Goal: Information Seeking & Learning: Check status

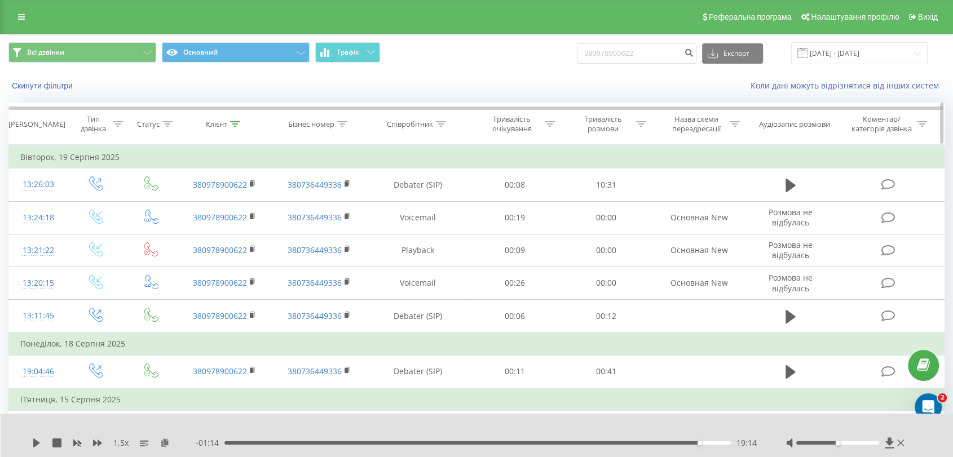
click at [441, 125] on icon at bounding box center [441, 124] width 10 height 6
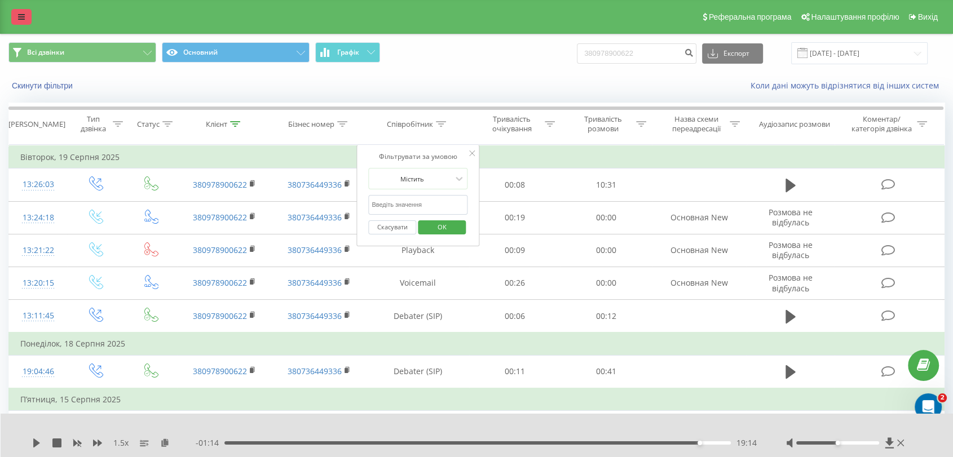
click at [29, 18] on link at bounding box center [21, 17] width 20 height 16
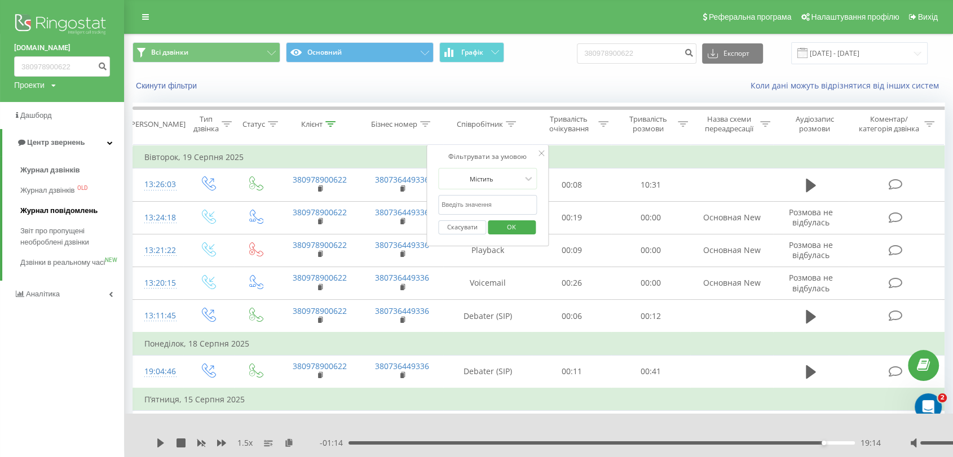
click at [53, 214] on span "Журнал повідомлень" at bounding box center [58, 210] width 77 height 11
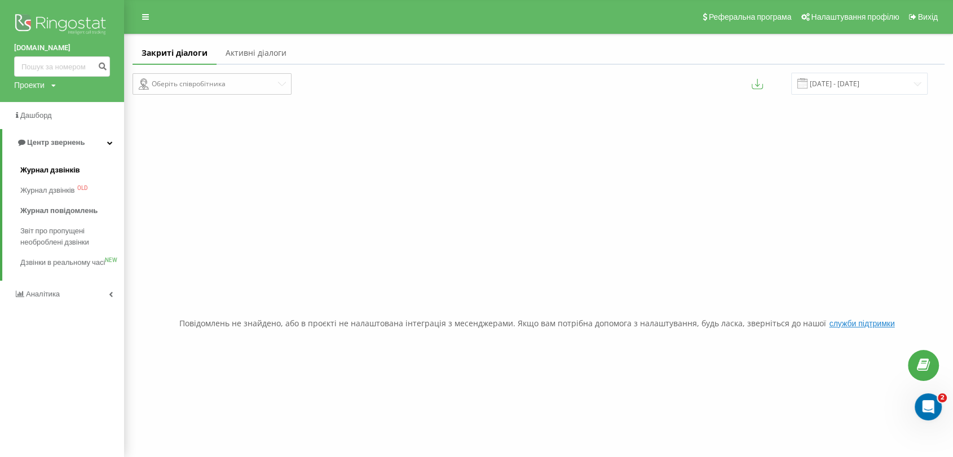
click at [48, 162] on link "Журнал дзвінків" at bounding box center [72, 170] width 104 height 20
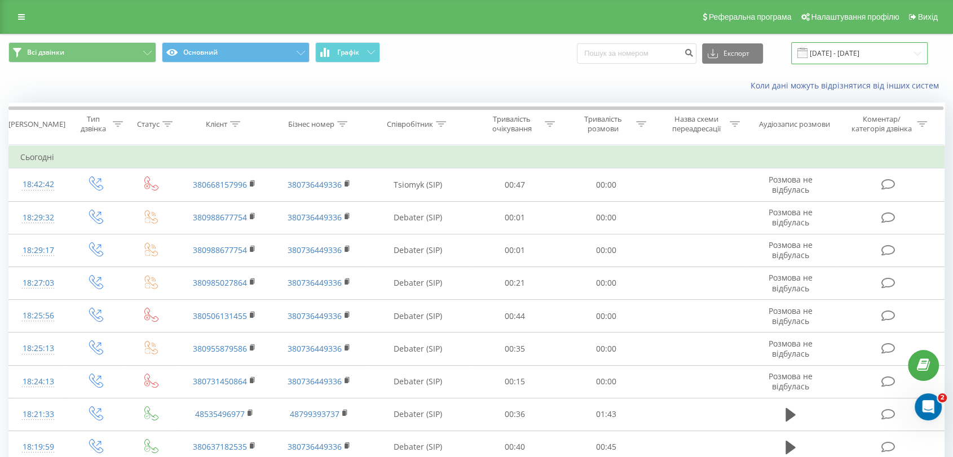
click at [852, 54] on input "[DATE] - [DATE]" at bounding box center [859, 53] width 136 height 22
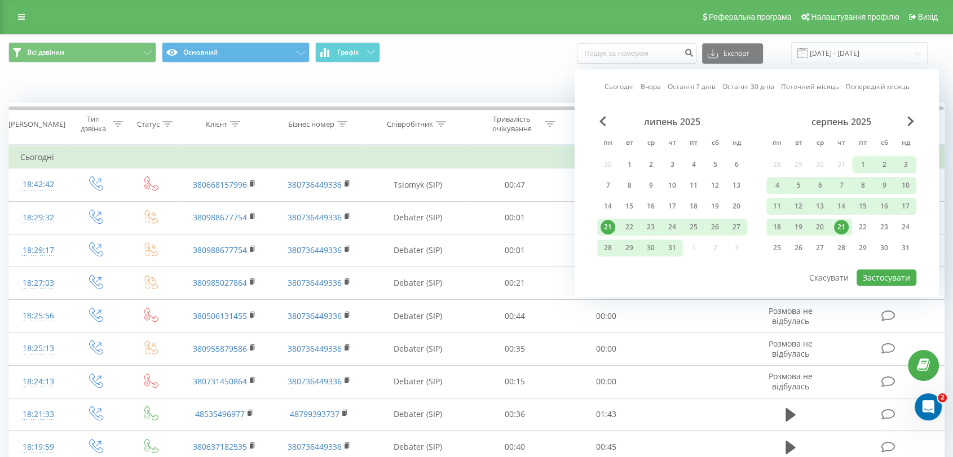
click at [842, 227] on div "21" at bounding box center [841, 227] width 15 height 15
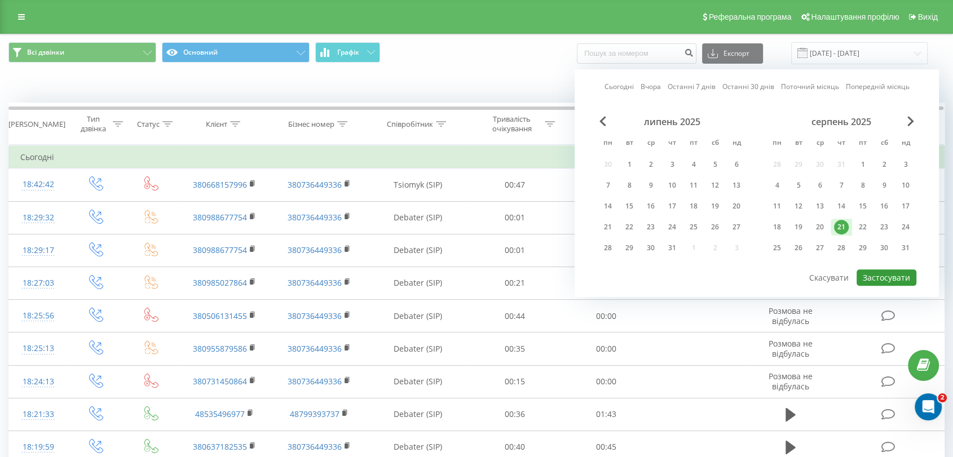
click at [873, 272] on button "Застосувати" at bounding box center [887, 278] width 60 height 16
type input "[DATE] - [DATE]"
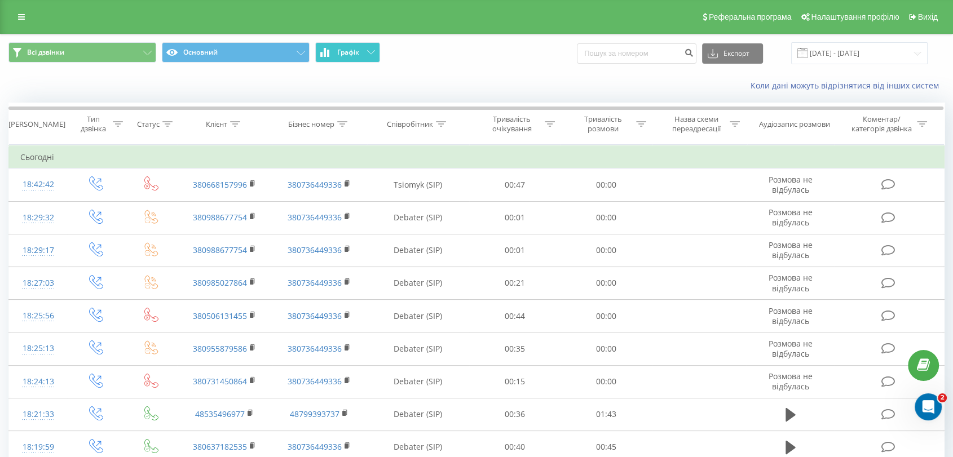
click at [373, 56] on button "Графік" at bounding box center [347, 52] width 65 height 20
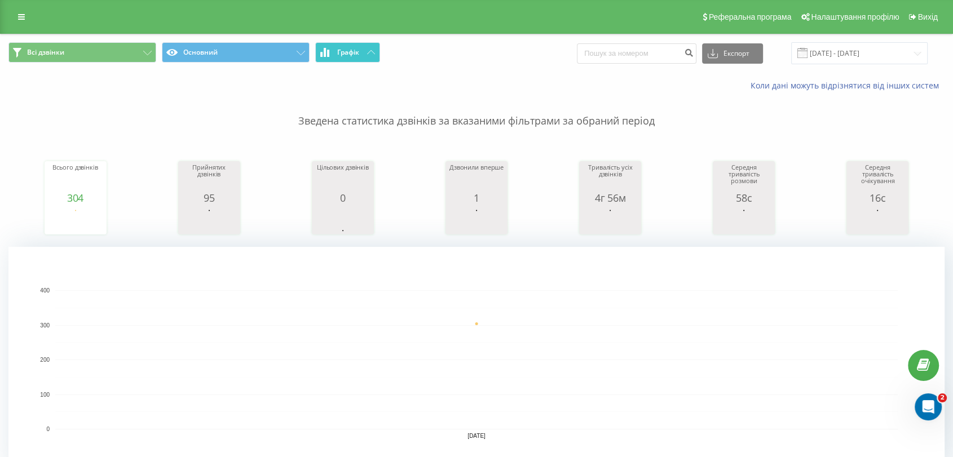
click at [350, 51] on span "Графік" at bounding box center [348, 53] width 22 height 8
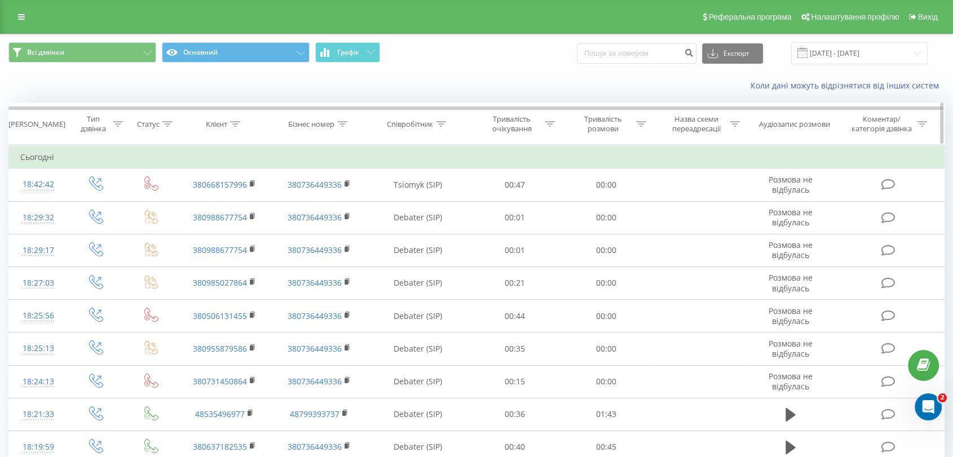
click at [547, 129] on div "Тривалість очікування" at bounding box center [518, 123] width 73 height 19
click at [442, 121] on icon at bounding box center [441, 124] width 10 height 6
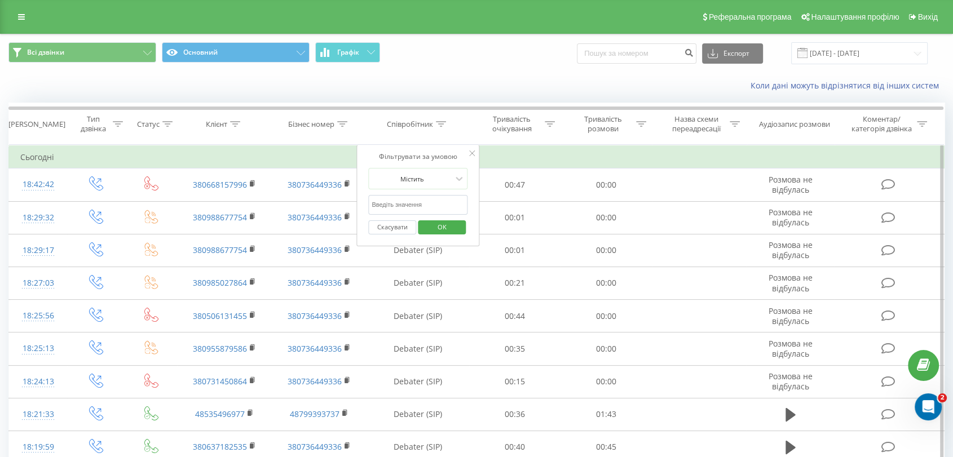
click at [420, 206] on input "text" at bounding box center [417, 205] width 99 height 20
type input "[PERSON_NAME]"
click at [437, 231] on span "OK" at bounding box center [442, 226] width 32 height 17
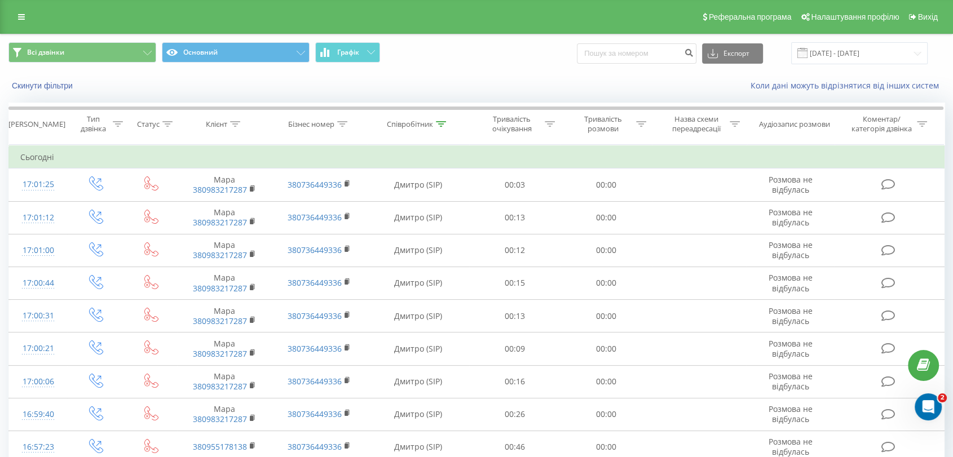
click at [606, 98] on div "Скинути фільтри Коли дані можуть відрізнятися вiд інших систем" at bounding box center [477, 85] width 952 height 27
click at [366, 51] on button "Графік" at bounding box center [347, 52] width 65 height 20
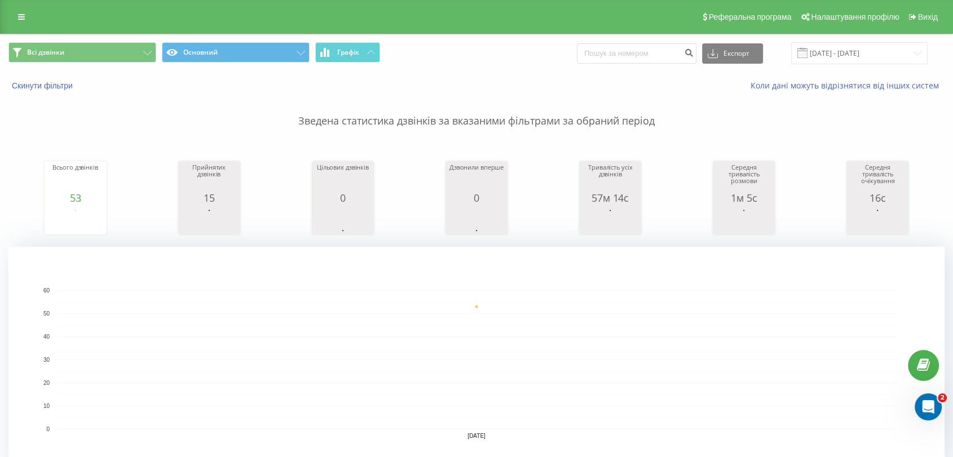
click at [641, 325] on rect "A chart." at bounding box center [476, 359] width 843 height 139
click at [369, 69] on div "Всі дзвінки Основний Графік Експорт .csv .xls .xlsx [DATE] - [DATE]" at bounding box center [477, 53] width 952 height 38
click at [360, 51] on button "Графік" at bounding box center [347, 52] width 65 height 20
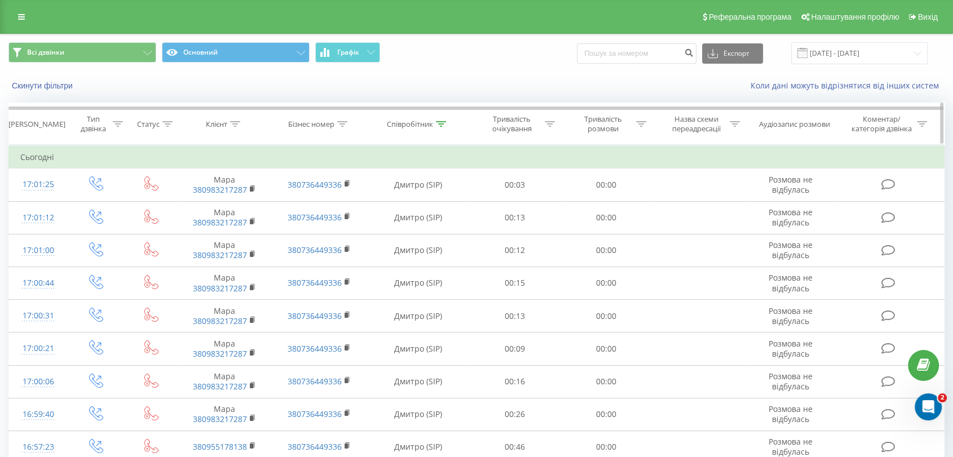
click at [638, 127] on div at bounding box center [641, 125] width 10 height 10
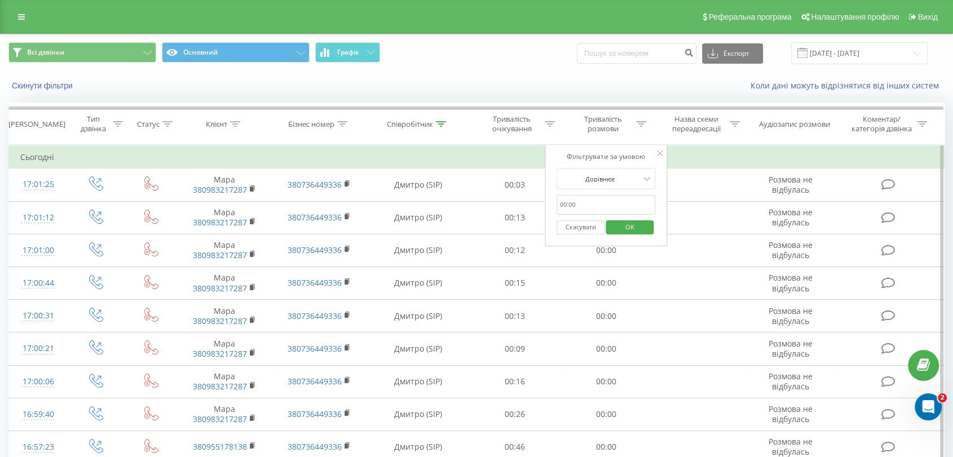
click at [617, 201] on input "text" at bounding box center [606, 205] width 99 height 20
type input "02:00"
click at [618, 231] on span "OK" at bounding box center [630, 226] width 32 height 17
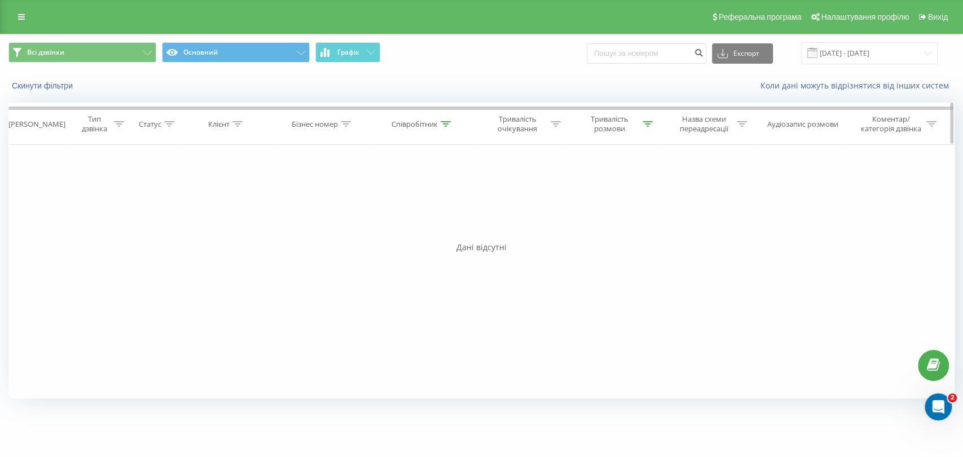
click at [645, 123] on icon at bounding box center [647, 124] width 10 height 6
click at [443, 121] on icon at bounding box center [446, 124] width 10 height 6
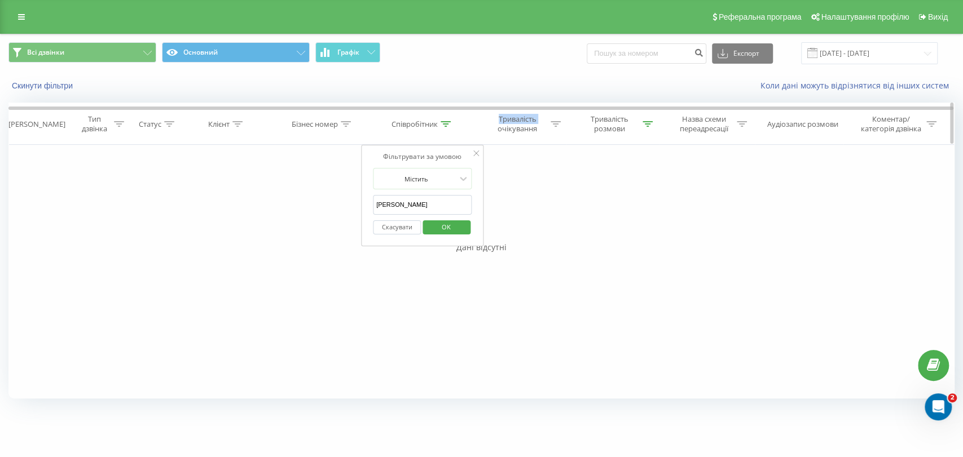
click at [443, 121] on icon at bounding box center [446, 124] width 10 height 6
click at [646, 125] on icon at bounding box center [647, 124] width 10 height 6
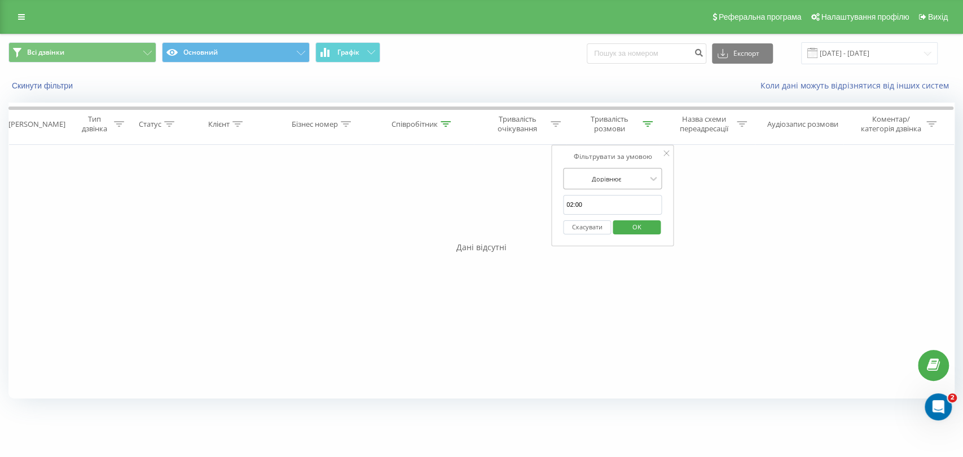
click at [600, 174] on div at bounding box center [606, 179] width 80 height 11
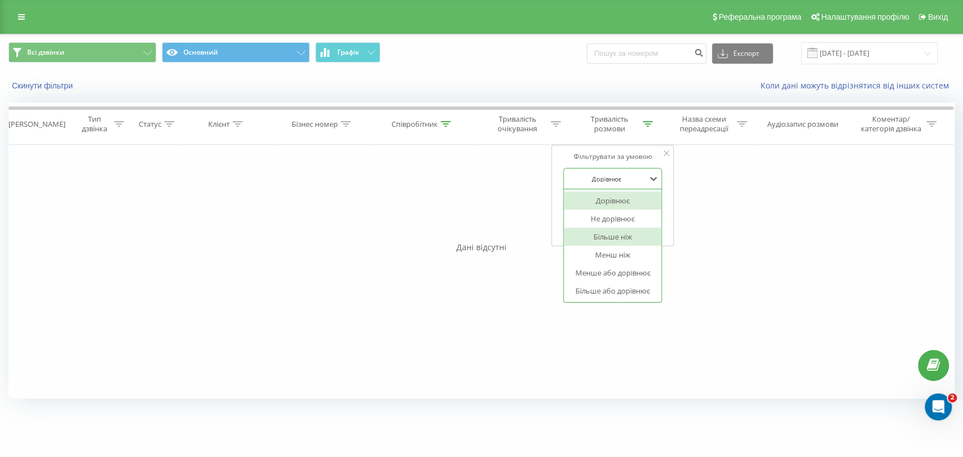
click at [626, 234] on div "Більше ніж" at bounding box center [612, 237] width 98 height 18
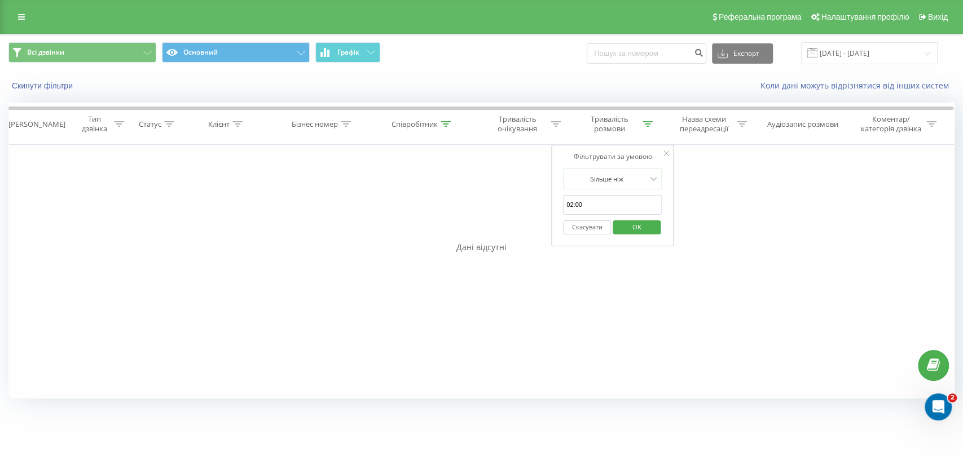
click at [636, 223] on span "OK" at bounding box center [636, 226] width 32 height 17
